Goal: Information Seeking & Learning: Learn about a topic

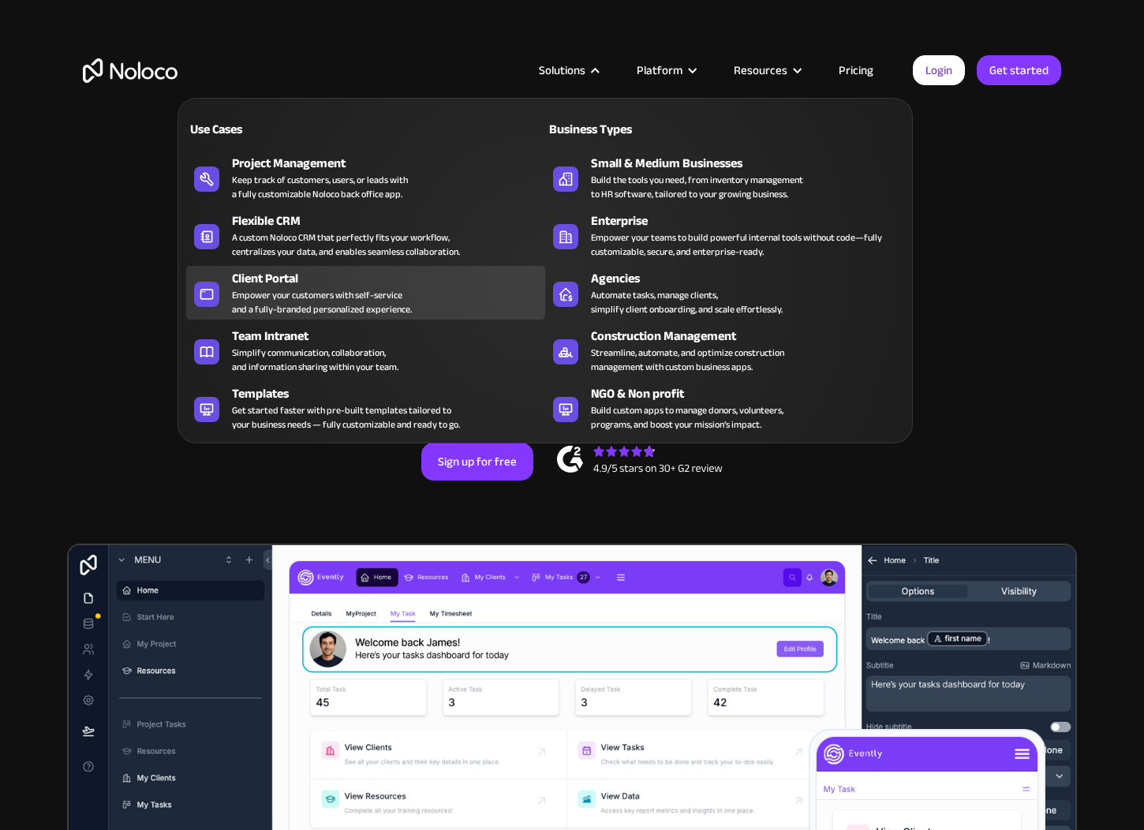
click at [300, 288] on div "Empower your customers with self-service and a fully-branded personalized exper…" at bounding box center [322, 302] width 180 height 28
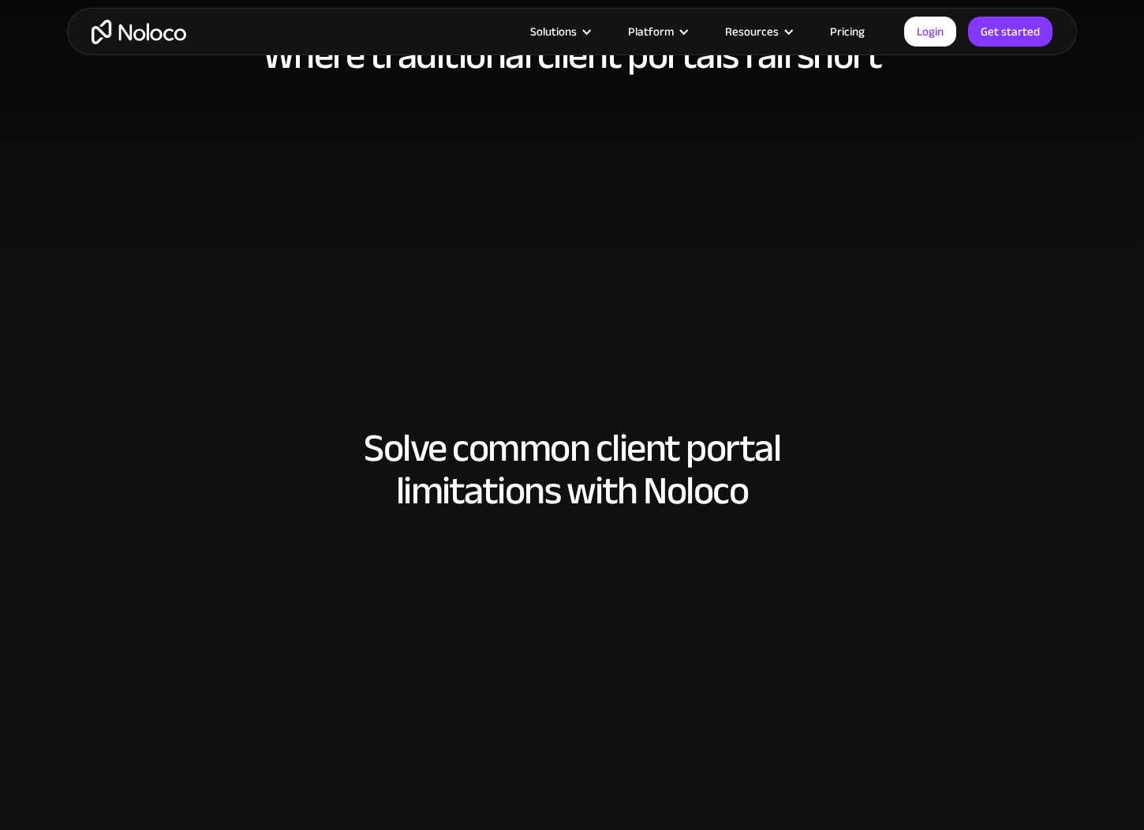
scroll to position [962, 0]
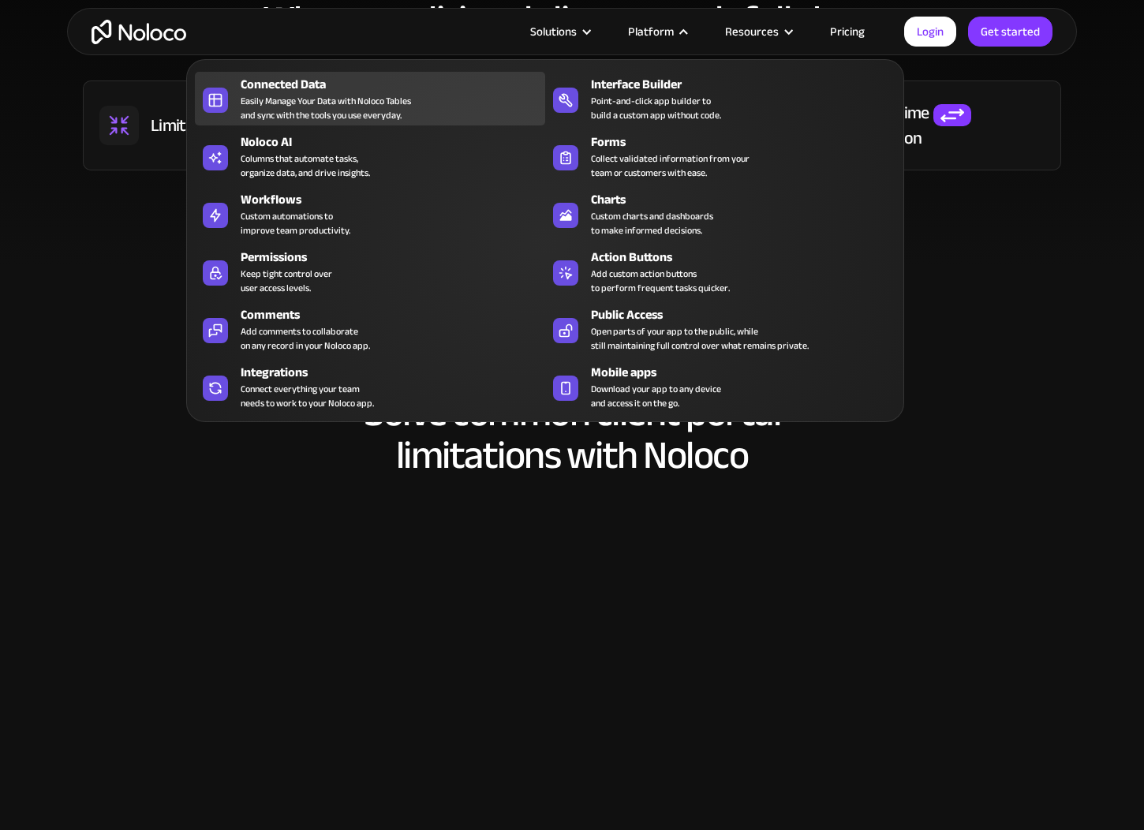
click at [361, 99] on div "Easily Manage Your Data with Noloco Tables and sync with the tools you use ever…" at bounding box center [326, 108] width 170 height 28
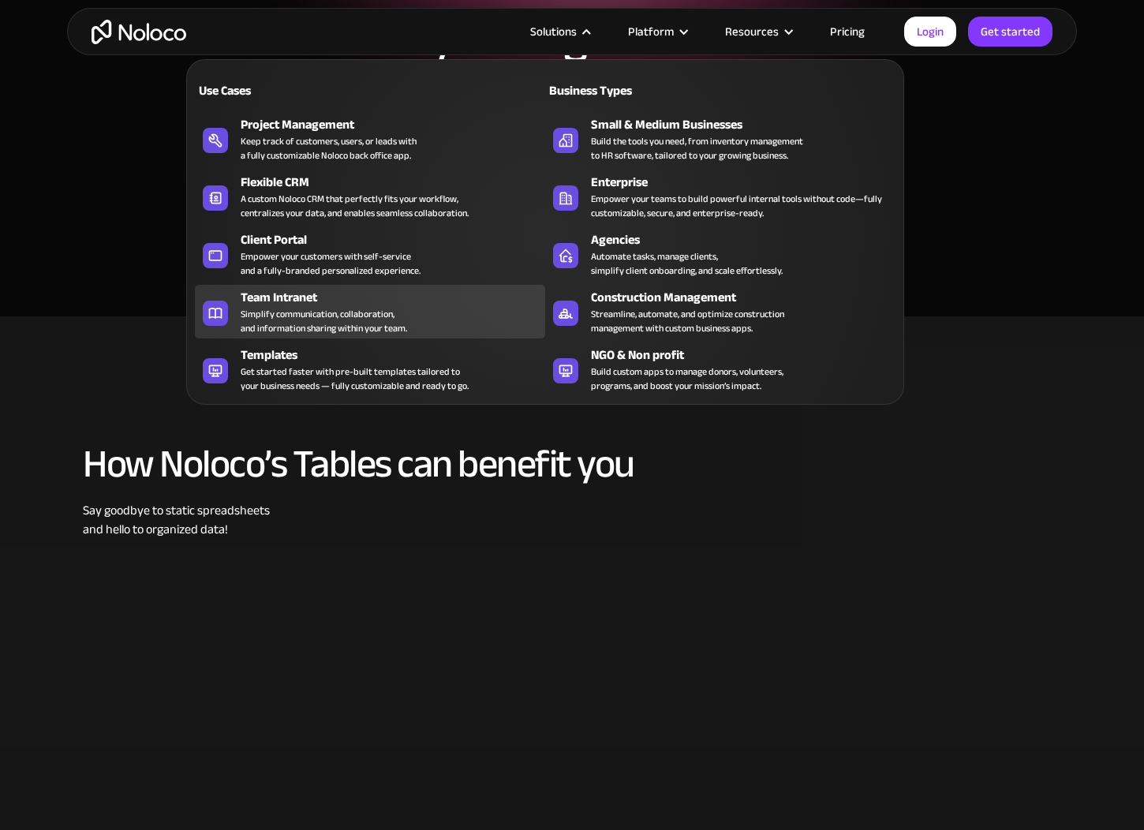
scroll to position [262, 0]
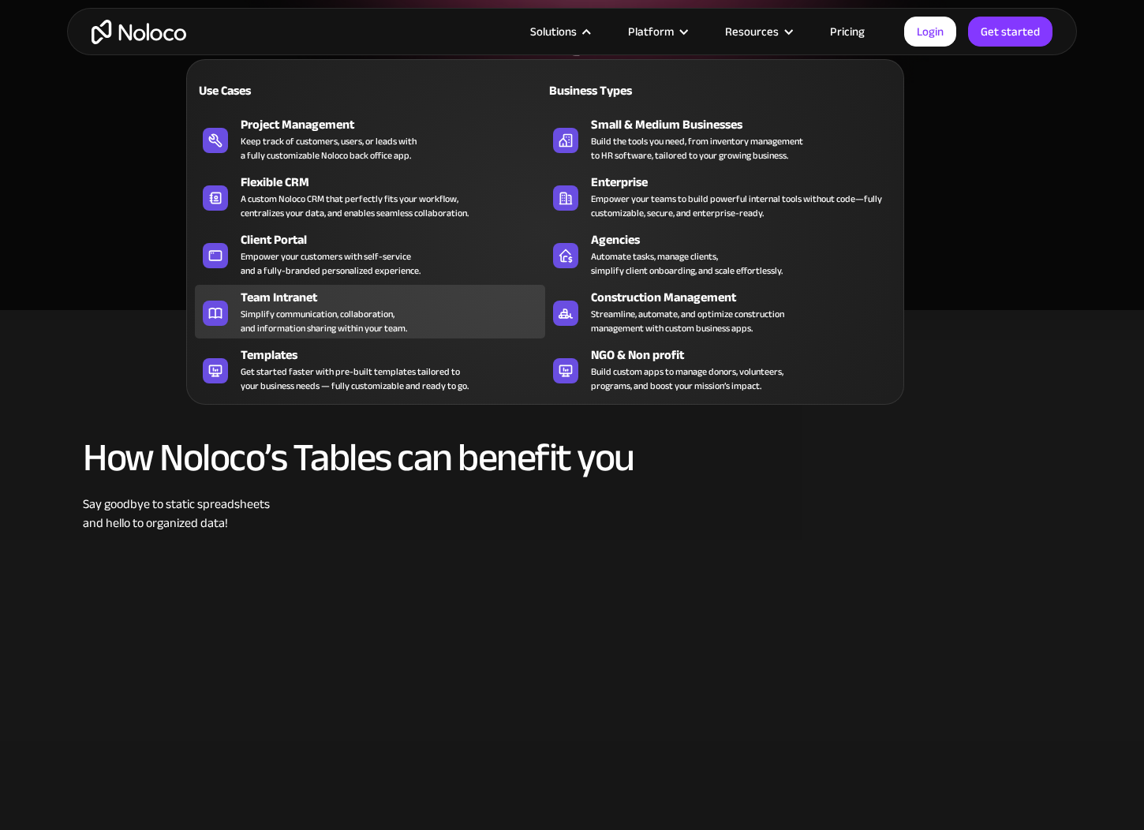
click at [346, 309] on div "Simplify communication, collaboration, and information sharing within your team." at bounding box center [324, 321] width 167 height 28
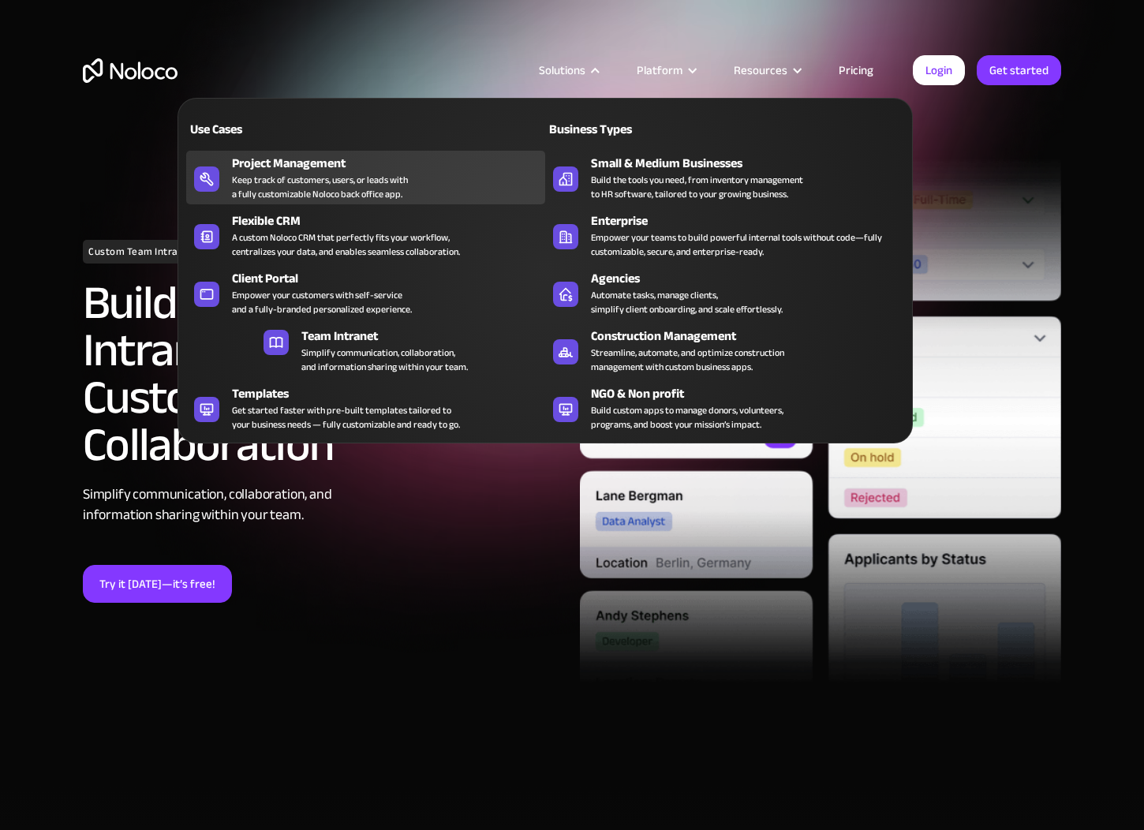
click at [342, 189] on link "Project Management Keep track of customers, users, or leads with a fully custom…" at bounding box center [365, 178] width 359 height 54
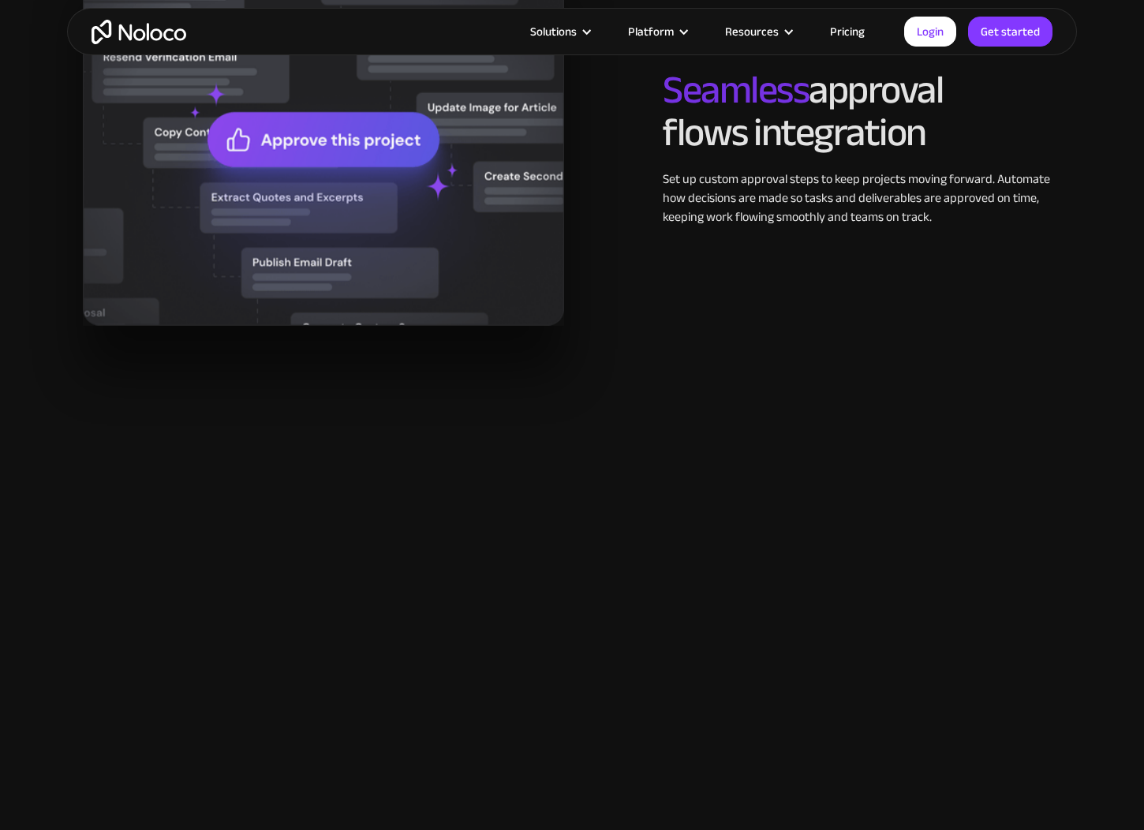
scroll to position [2011, 0]
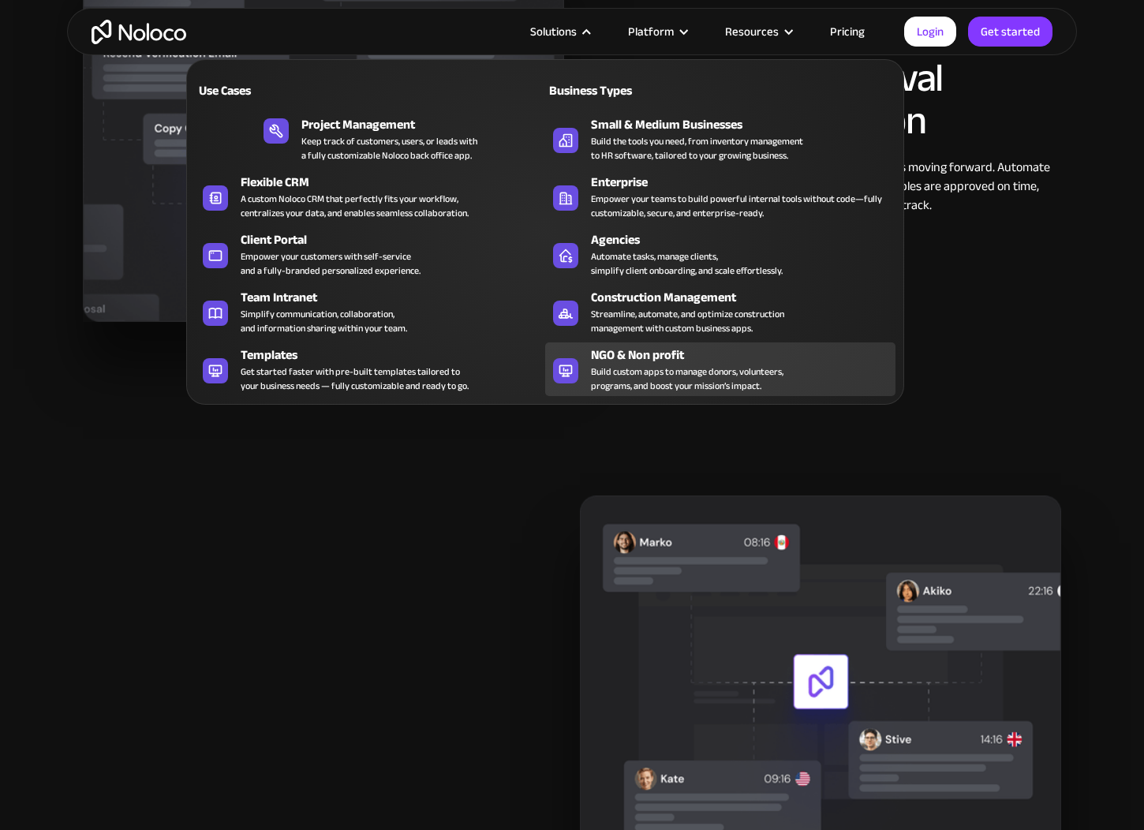
click at [693, 371] on div "Build custom apps to manage donors, volunteers, programs, and boost your missio…" at bounding box center [687, 379] width 193 height 28
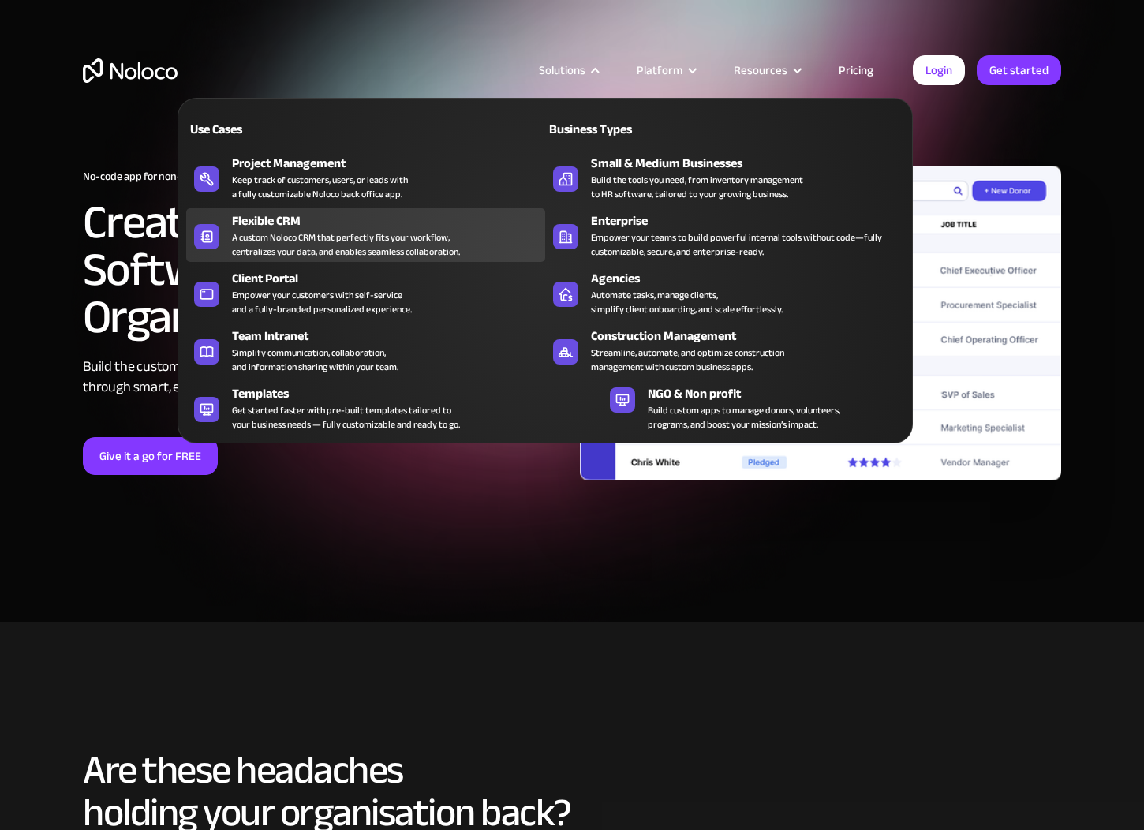
click at [374, 238] on div "A custom Noloco CRM that perfectly fits your workflow, centralizes your data, a…" at bounding box center [346, 244] width 228 height 28
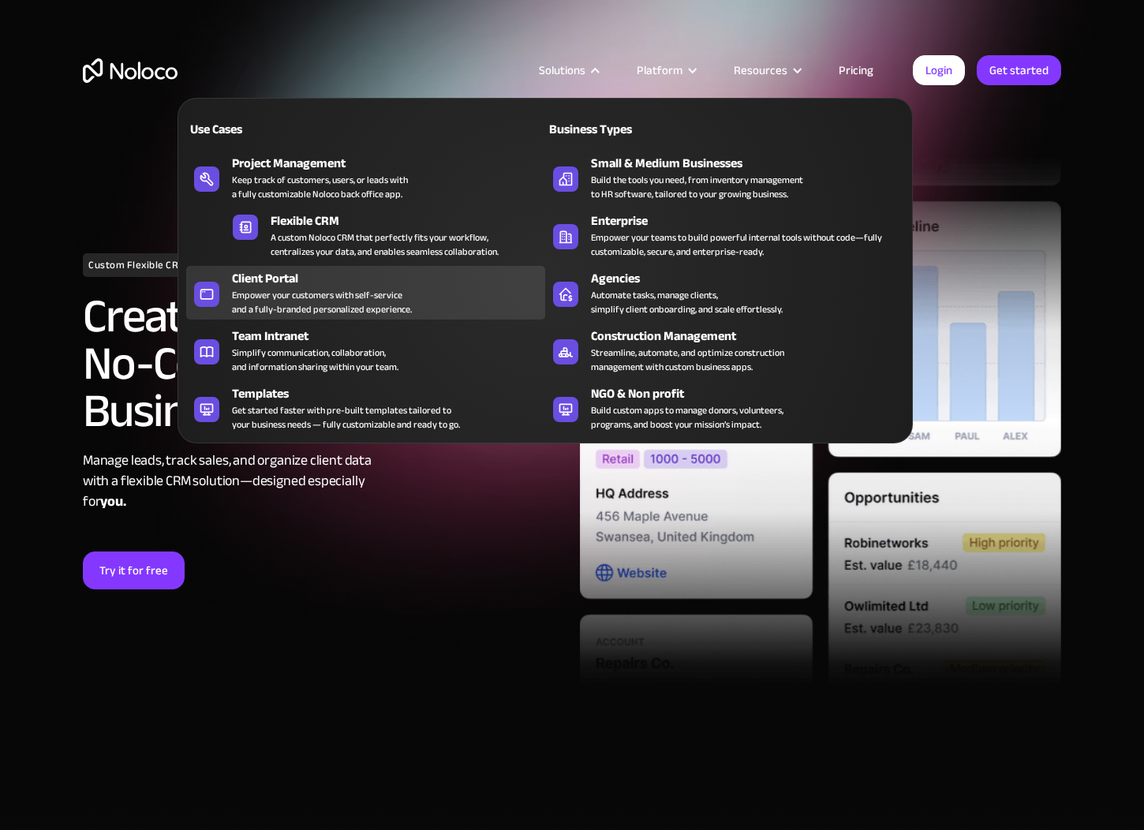
click at [361, 292] on div "Empower your customers with self-service and a fully-branded personalized exper…" at bounding box center [322, 302] width 180 height 28
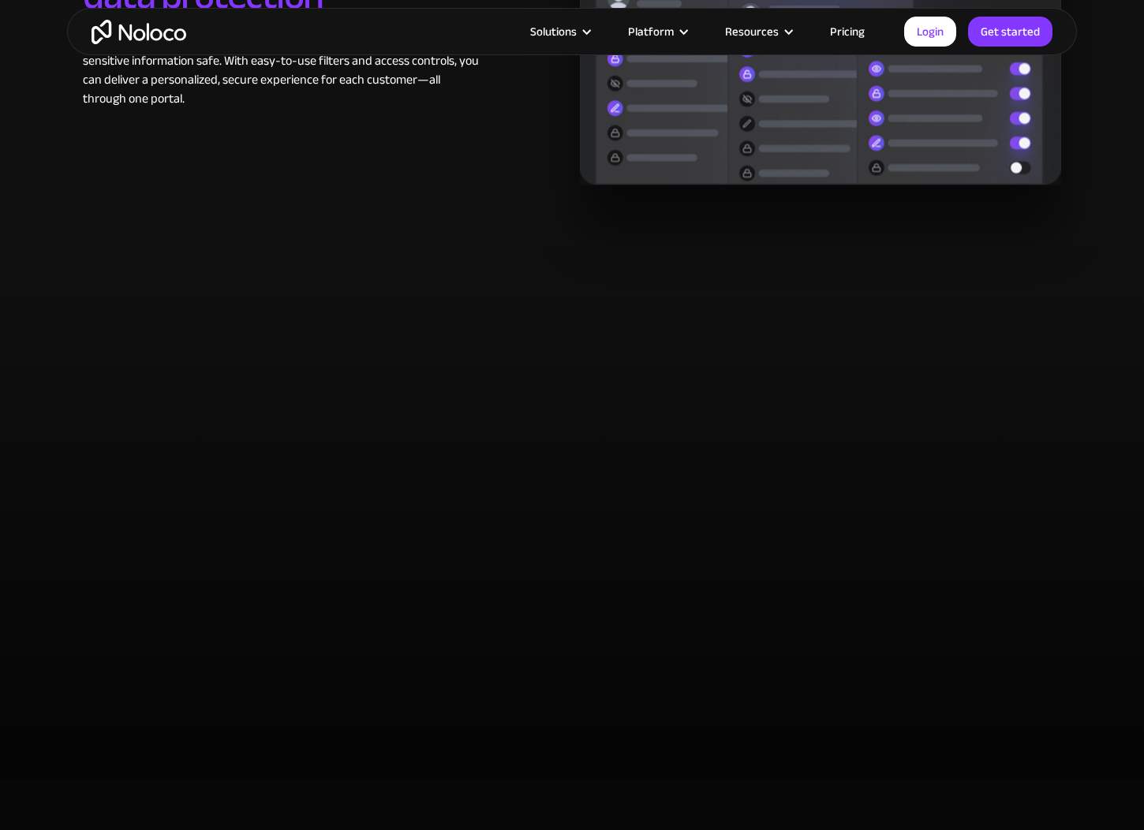
scroll to position [2858, 0]
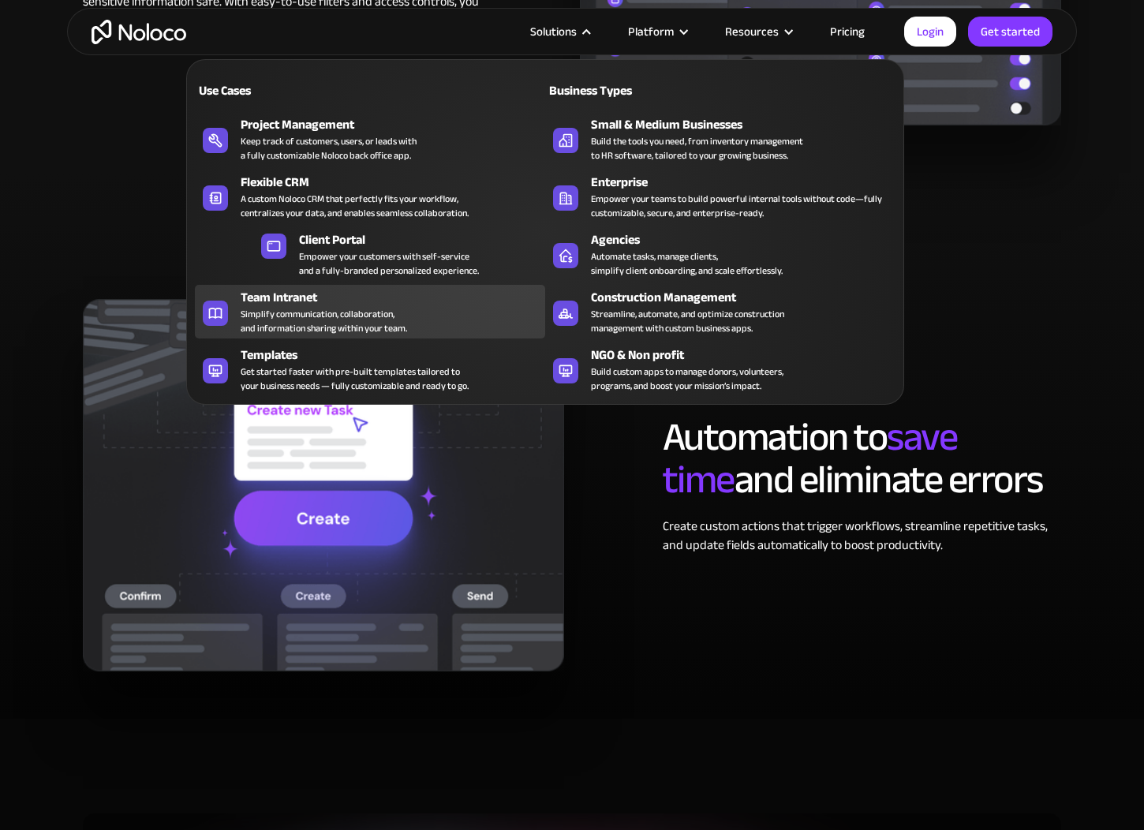
click at [331, 301] on div "Team Intranet" at bounding box center [397, 297] width 312 height 19
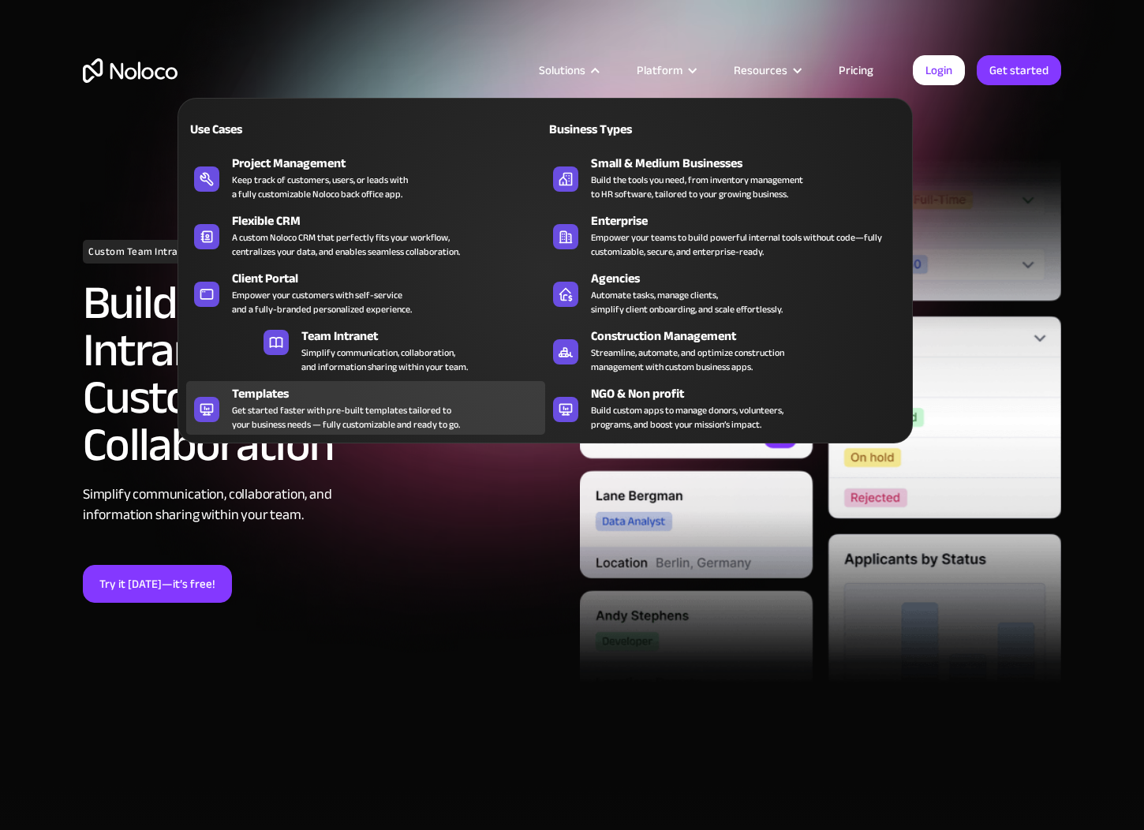
click at [365, 396] on div "Templates" at bounding box center [392, 393] width 320 height 19
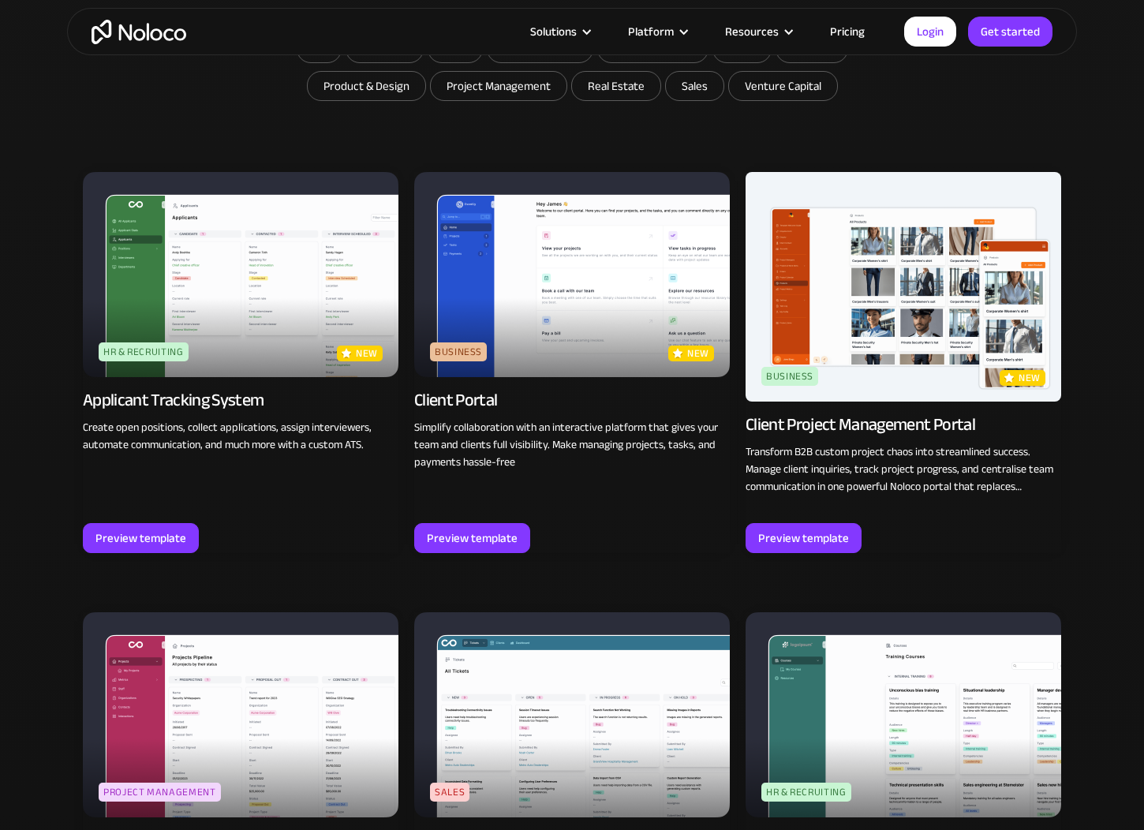
scroll to position [998, 0]
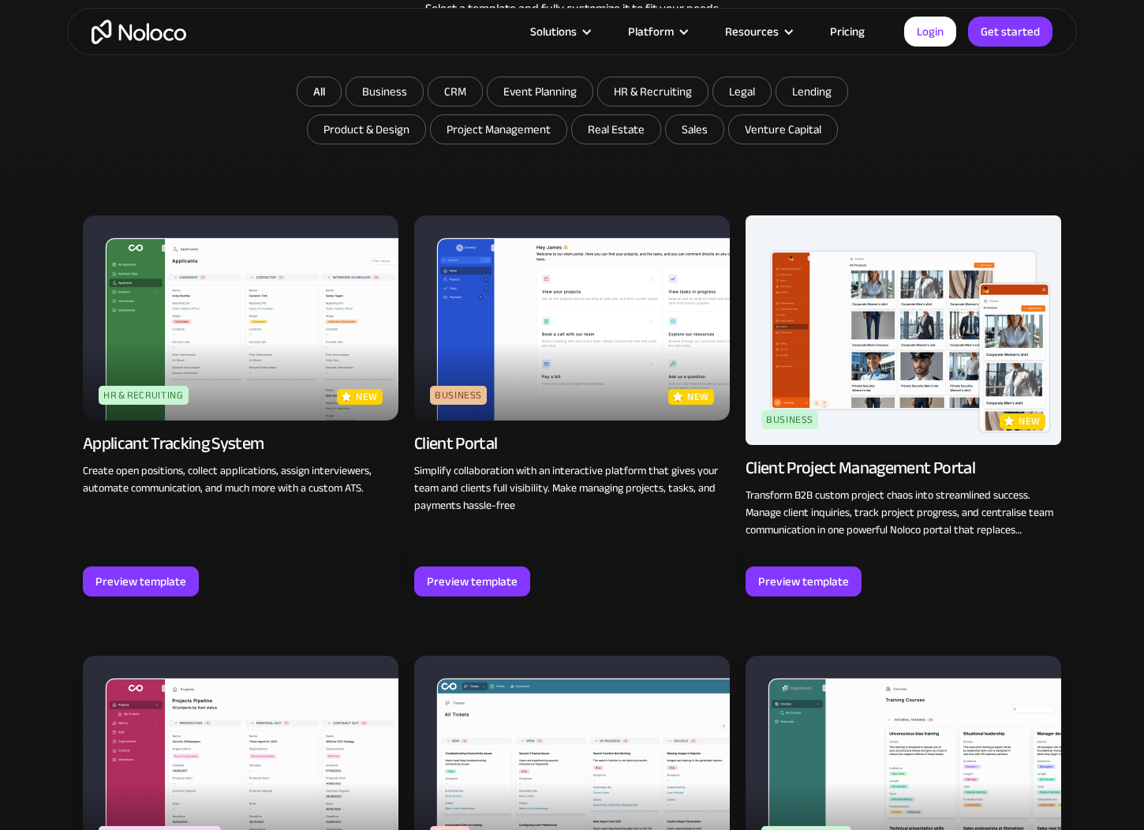
click at [597, 378] on img at bounding box center [572, 317] width 316 height 205
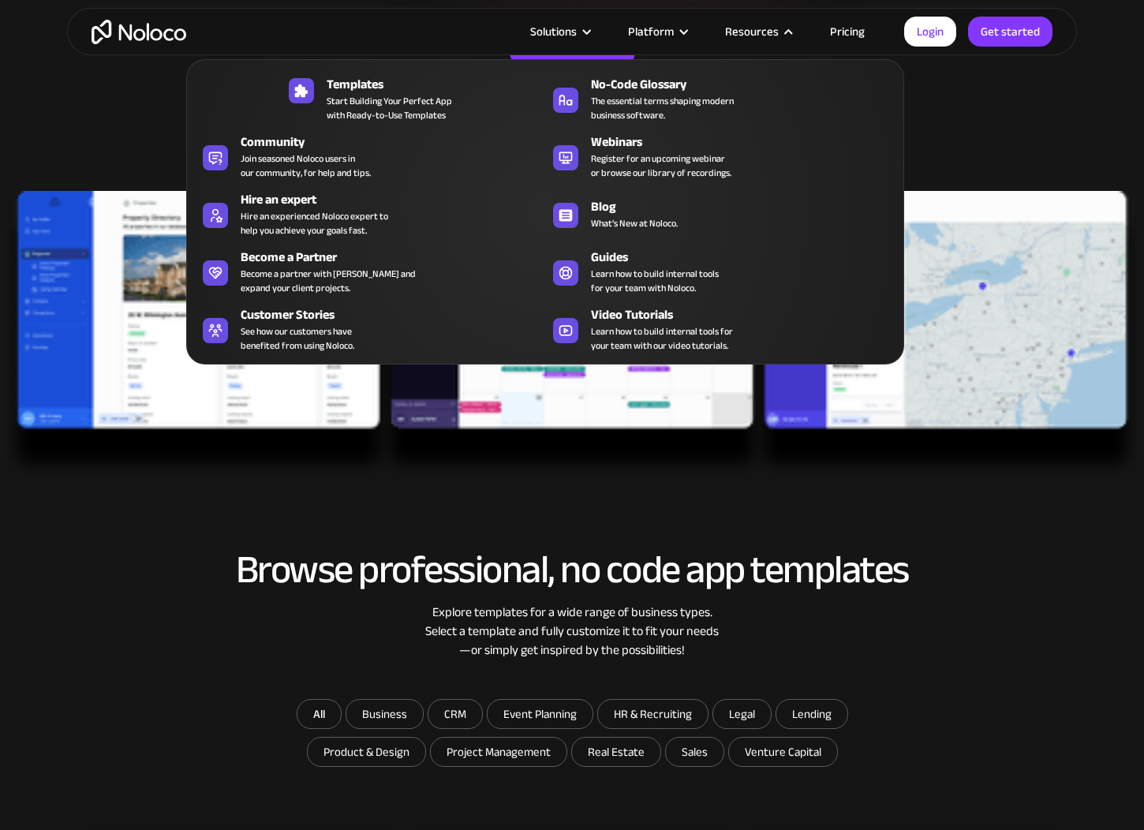
scroll to position [110, 0]
